Goal: Information Seeking & Learning: Learn about a topic

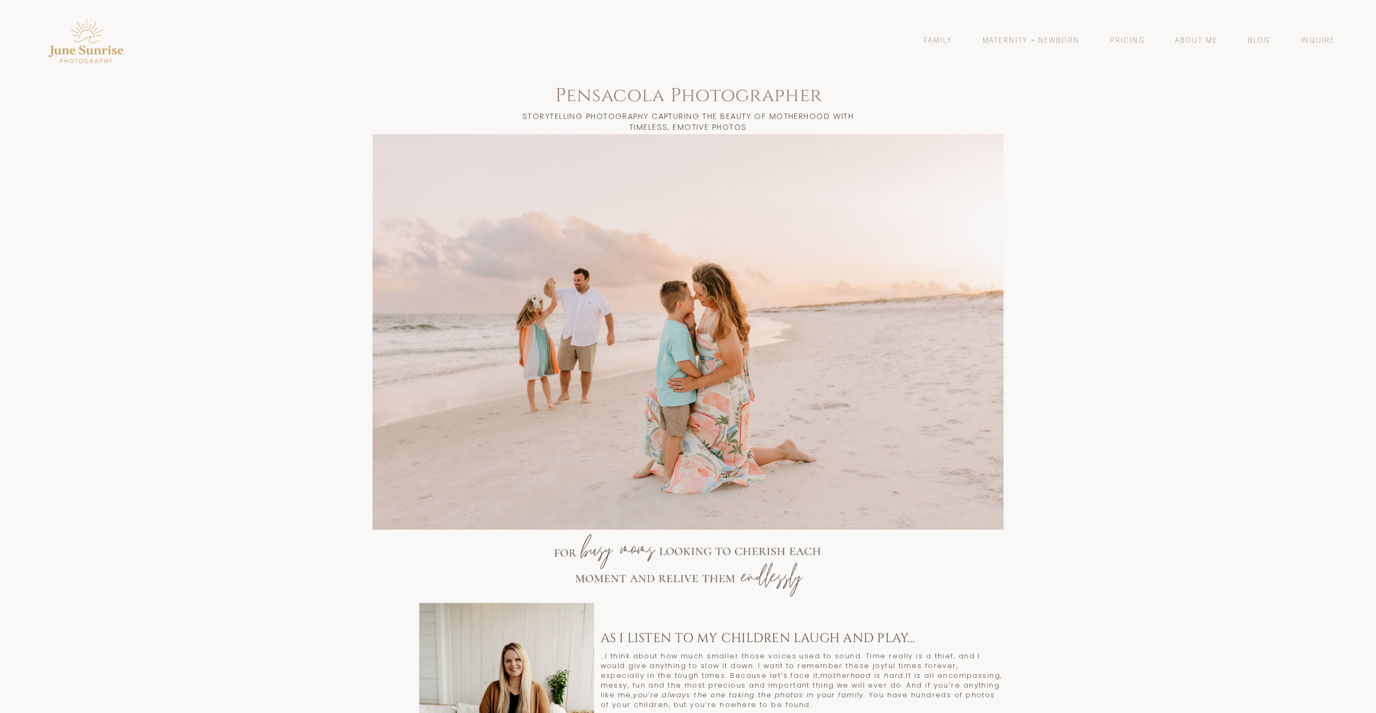
click at [1089, 278] on div at bounding box center [688, 331] width 1376 height 395
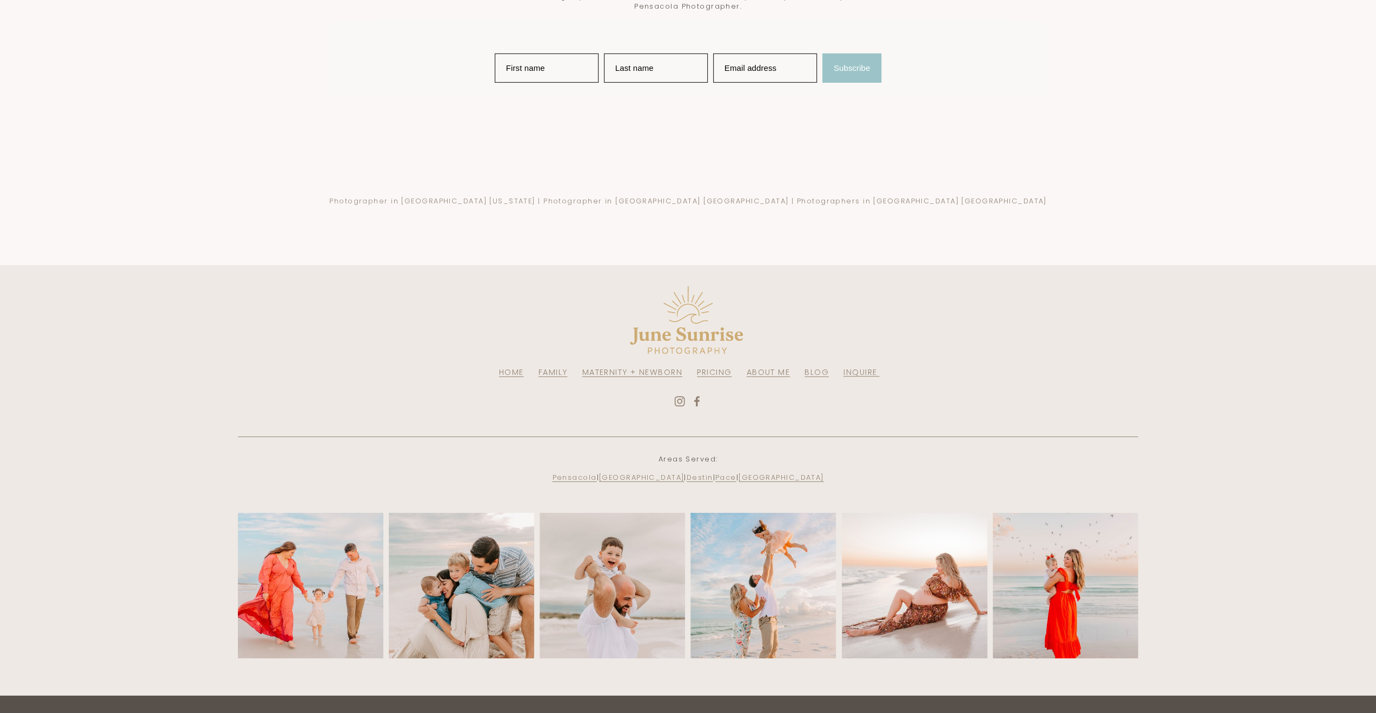
scroll to position [3231, 0]
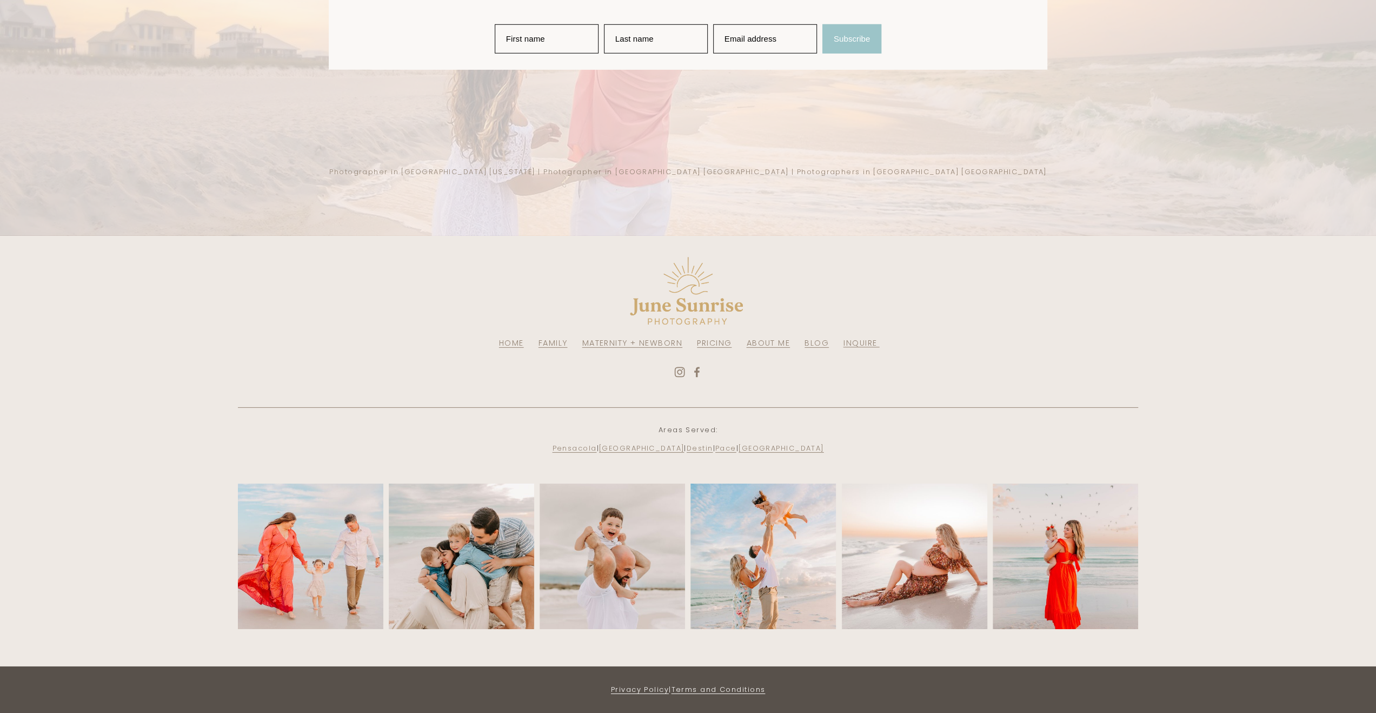
click at [697, 371] on use "Facebook" at bounding box center [696, 372] width 5 height 10
click at [681, 369] on use "Instagram" at bounding box center [680, 372] width 22 height 22
click at [678, 371] on use "Instagram" at bounding box center [680, 372] width 22 height 22
click at [736, 443] on link "Pace" at bounding box center [725, 448] width 21 height 10
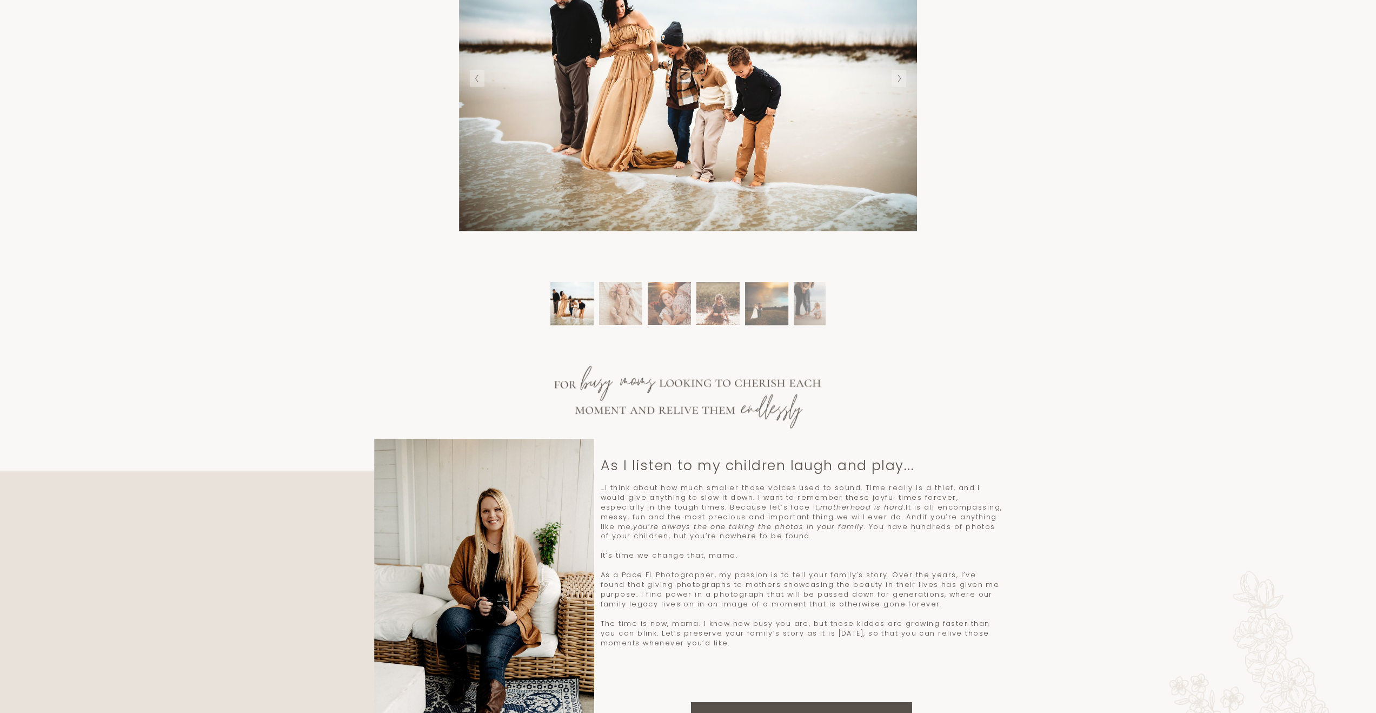
scroll to position [757, 0]
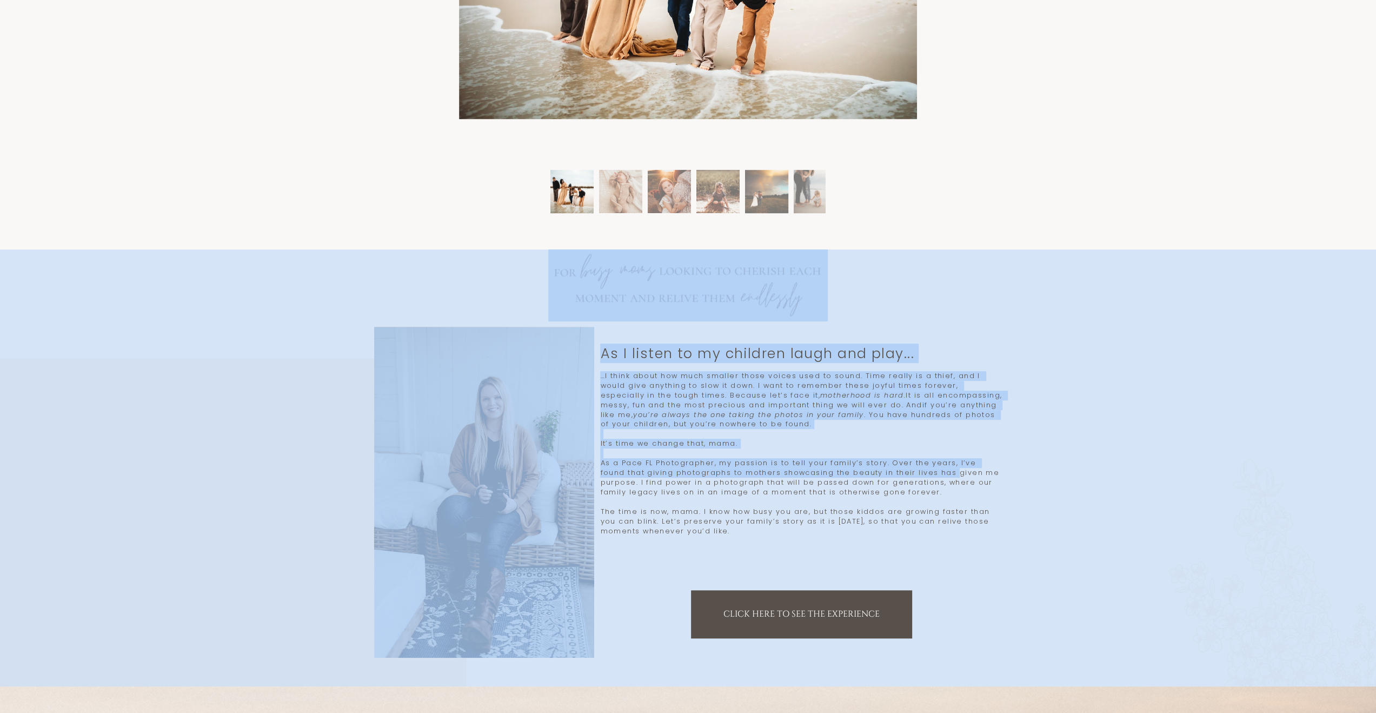
drag, startPoint x: 922, startPoint y: 475, endPoint x: 448, endPoint y: 152, distance: 573.4
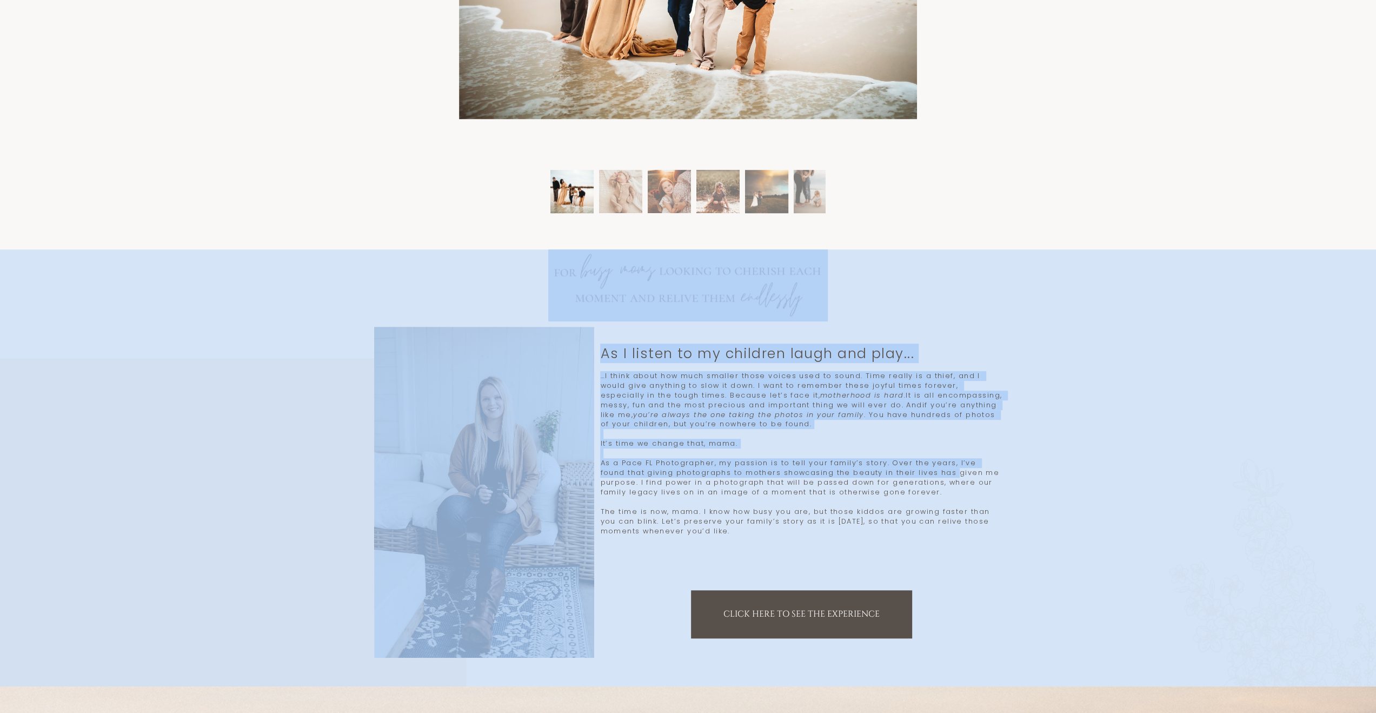
click at [685, 410] on em "you’re always the one taking the photos in your family" at bounding box center [748, 414] width 231 height 9
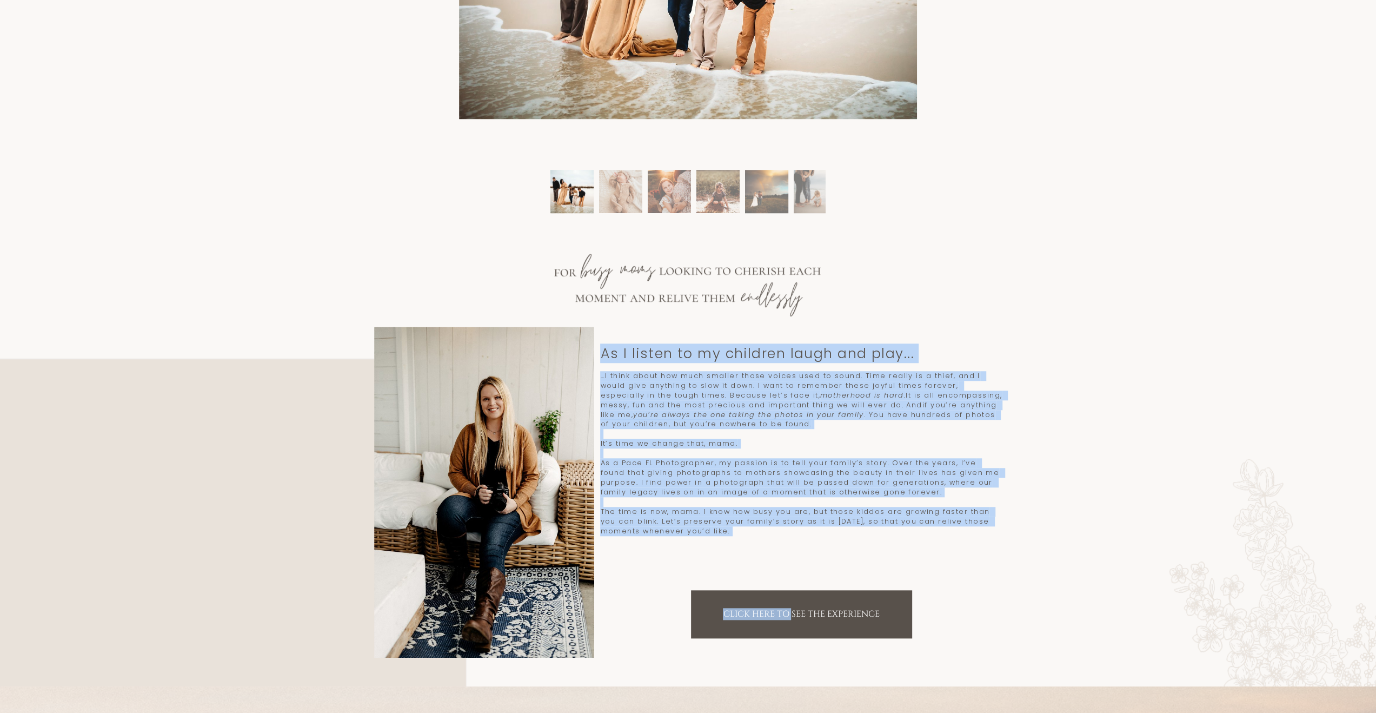
drag, startPoint x: 601, startPoint y: 352, endPoint x: 767, endPoint y: 623, distance: 318.1
click at [767, 623] on div "As I listen to my children laugh and play... motherhood is hard. if you’re anyt…" at bounding box center [688, 467] width 1376 height 437
click at [786, 550] on div "…I think about how much smaller those voices used to sound. Time really is a th…" at bounding box center [801, 480] width 402 height 218
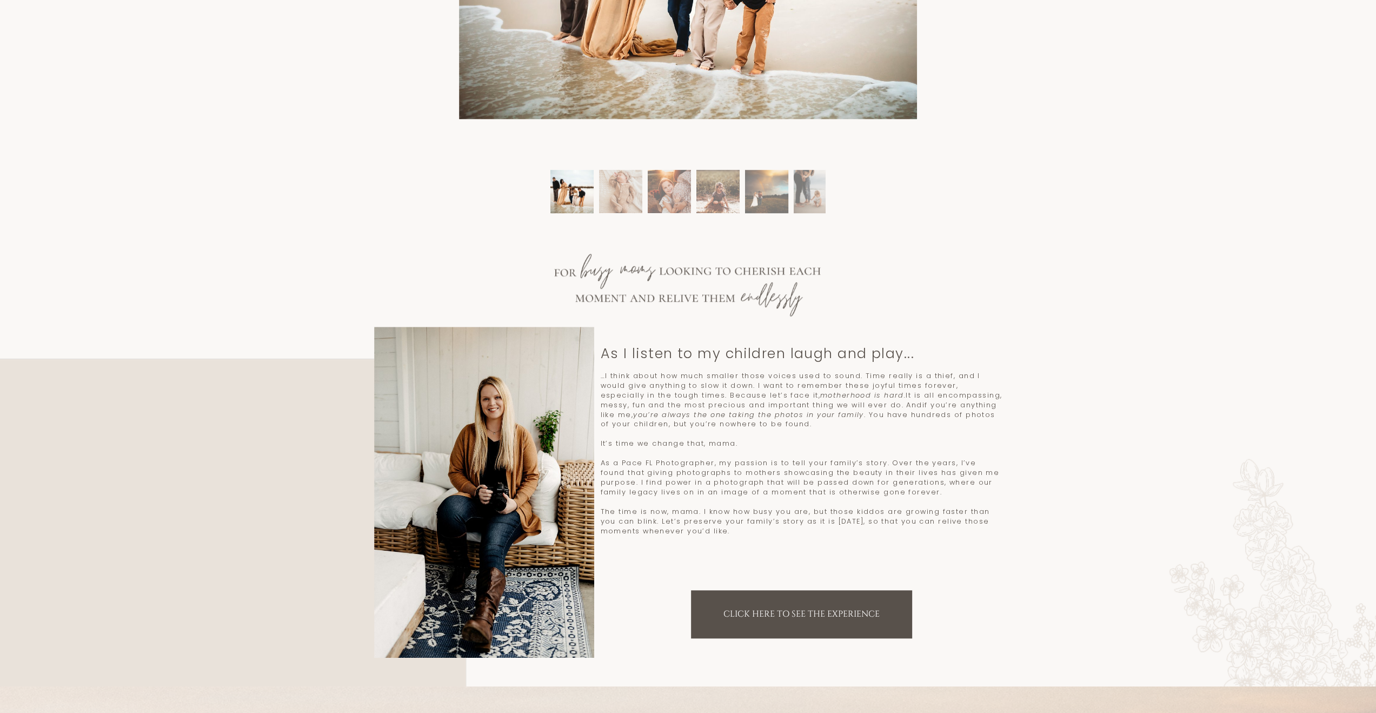
click at [834, 616] on link "Click here to see the experience" at bounding box center [801, 614] width 221 height 48
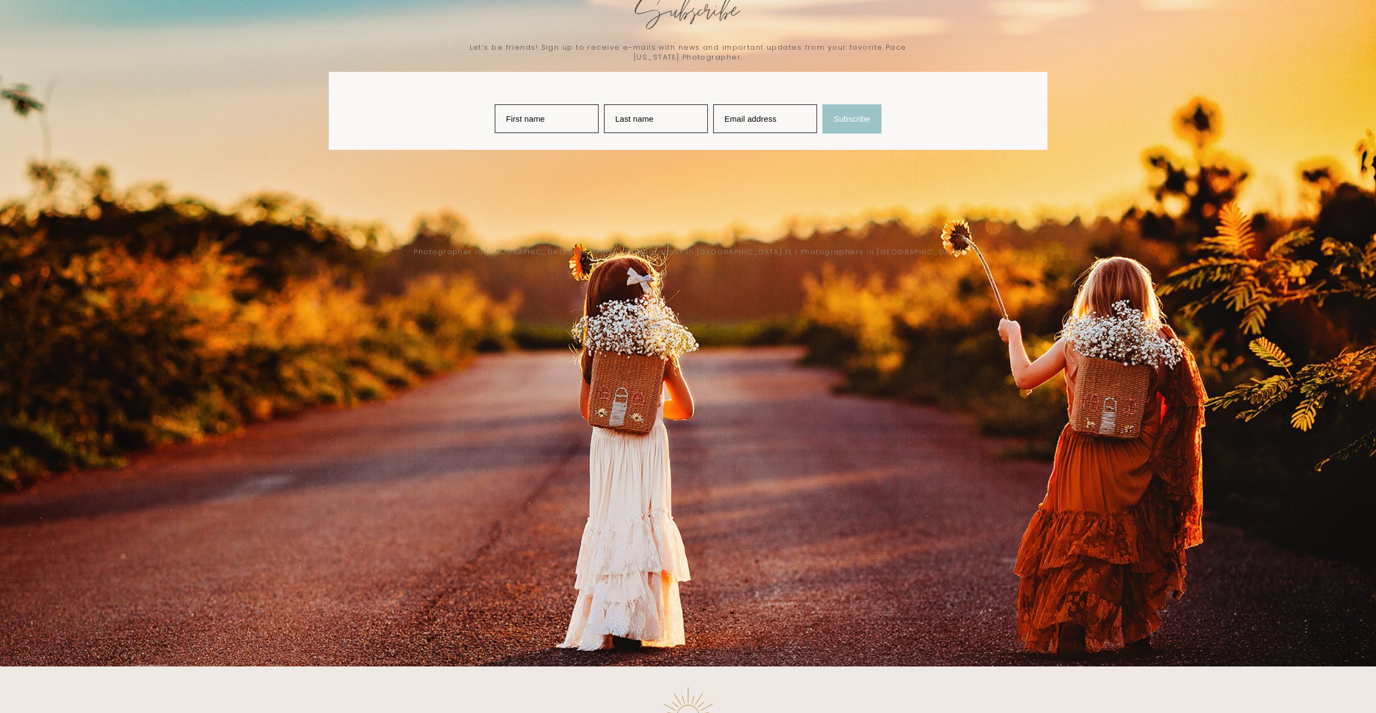
scroll to position [3847, 0]
